Goal: Task Accomplishment & Management: Manage account settings

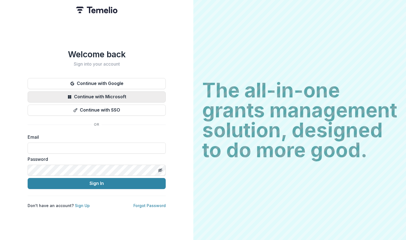
click at [135, 98] on button "Continue with Microsoft" at bounding box center [97, 96] width 138 height 11
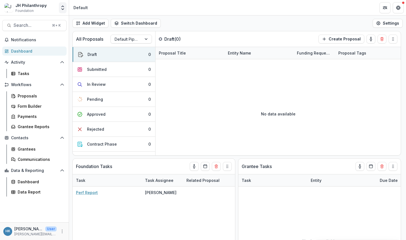
click at [62, 10] on polyline "Open entity switcher" at bounding box center [63, 9] width 2 height 1
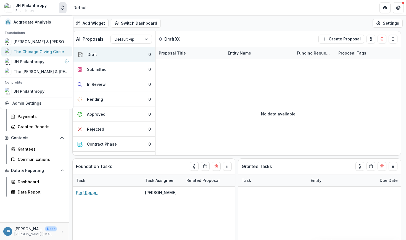
click at [43, 49] on div "The Chicago Giving Circle" at bounding box center [39, 52] width 51 height 6
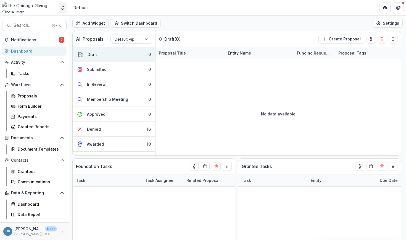
click at [61, 7] on icon "Open entity switcher" at bounding box center [63, 8] width 6 height 6
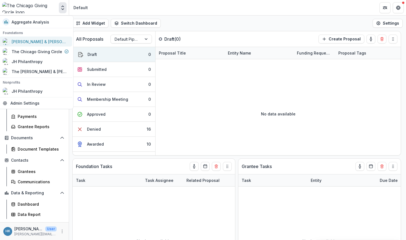
click at [38, 40] on div "Michael & Dana Springer Charitable Fund" at bounding box center [39, 42] width 55 height 6
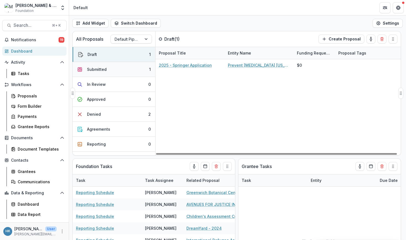
click at [120, 70] on button "Submitted 1" at bounding box center [114, 69] width 83 height 15
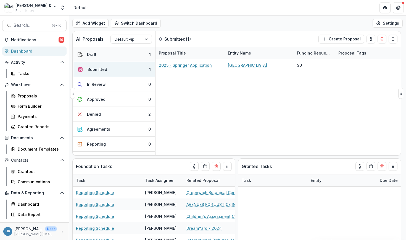
click at [112, 56] on button "Draft 1" at bounding box center [114, 54] width 83 height 15
